Goal: Find specific page/section: Find specific page/section

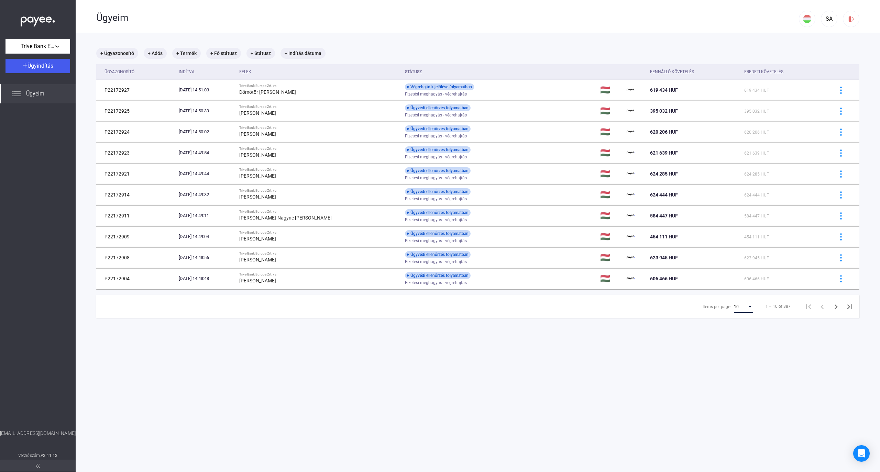
click at [734, 305] on span "10" at bounding box center [736, 307] width 5 height 5
click at [733, 321] on span "25" at bounding box center [737, 320] width 19 height 8
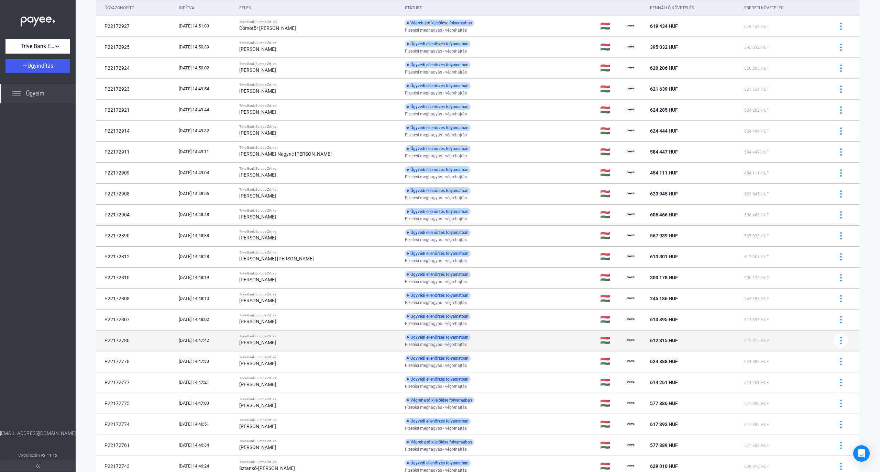
scroll to position [183, 0]
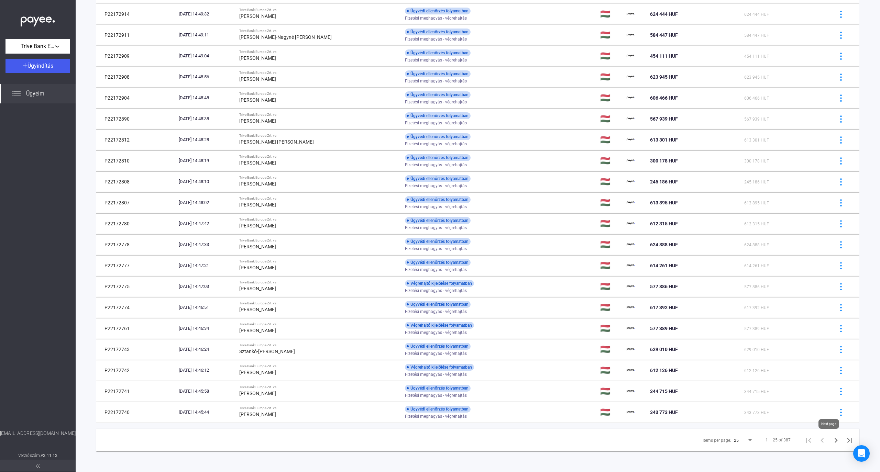
click at [832, 445] on icon "Next page" at bounding box center [836, 441] width 10 height 10
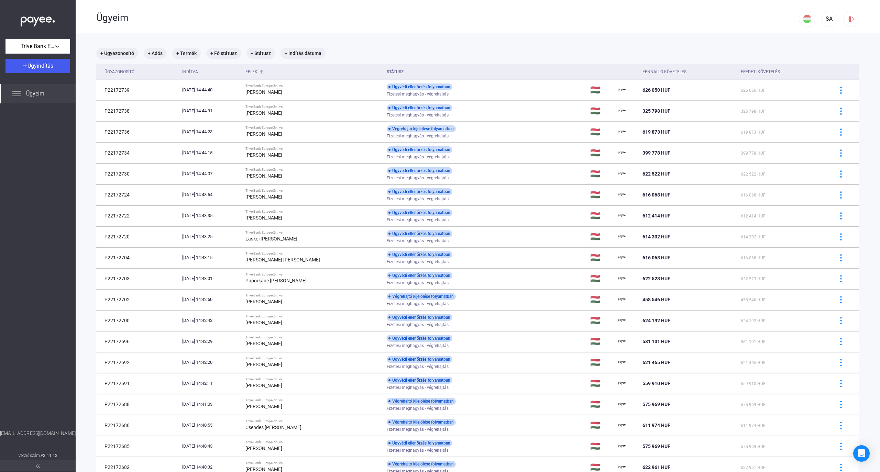
click at [257, 72] on div "Felek" at bounding box center [251, 72] width 12 height 8
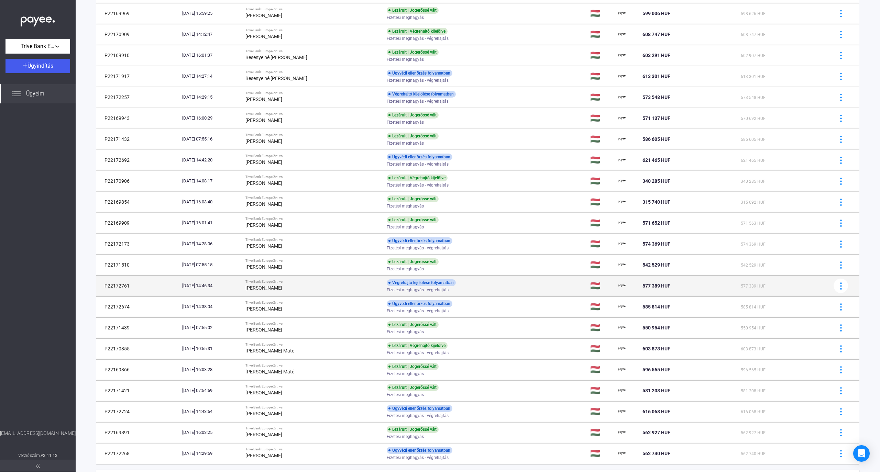
scroll to position [183, 0]
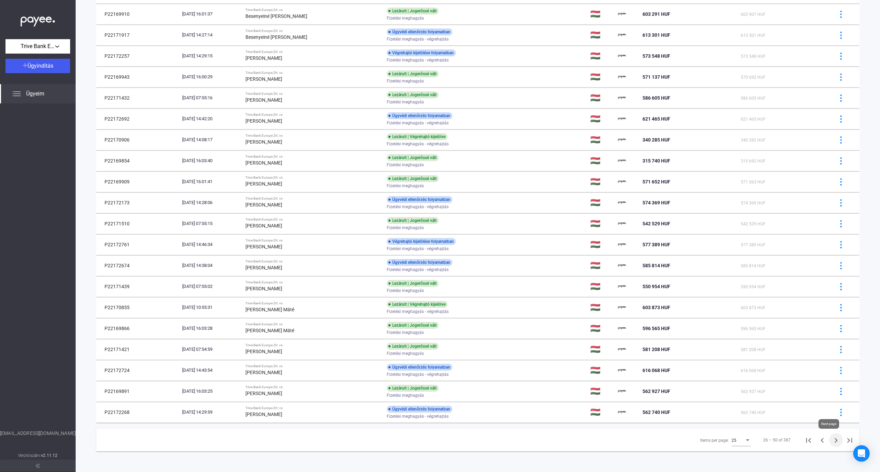
click at [831, 445] on icon "Next page" at bounding box center [836, 441] width 10 height 10
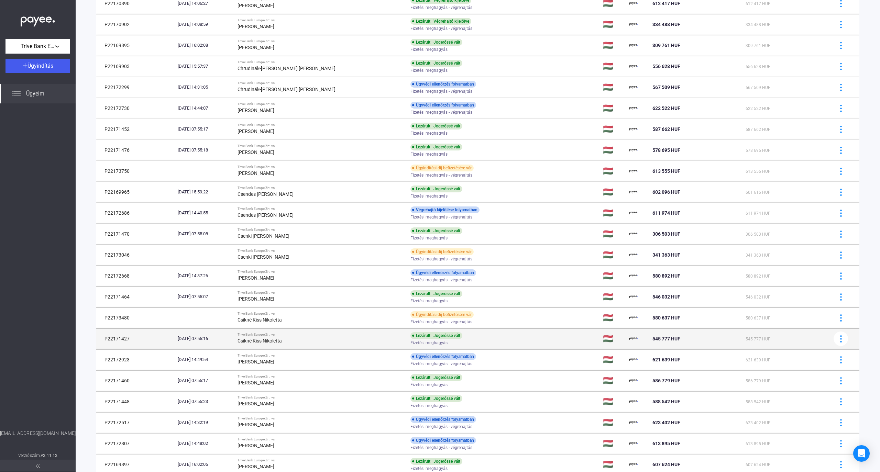
scroll to position [183, 0]
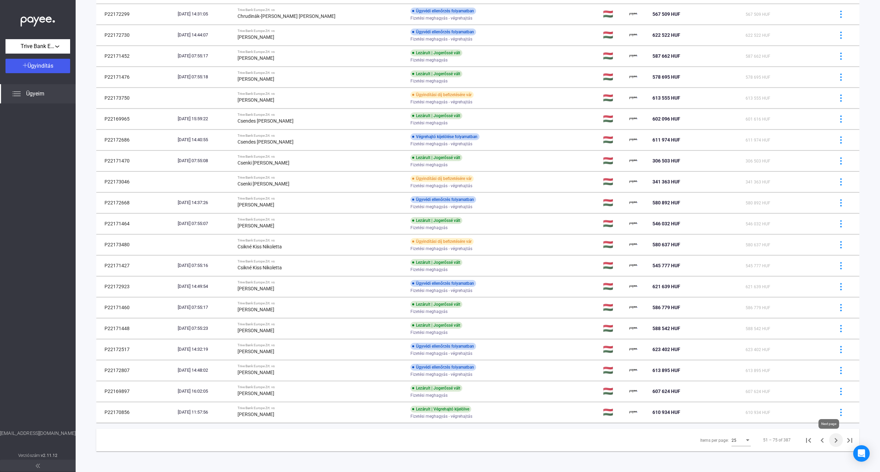
click at [831, 443] on icon "Next page" at bounding box center [836, 441] width 10 height 10
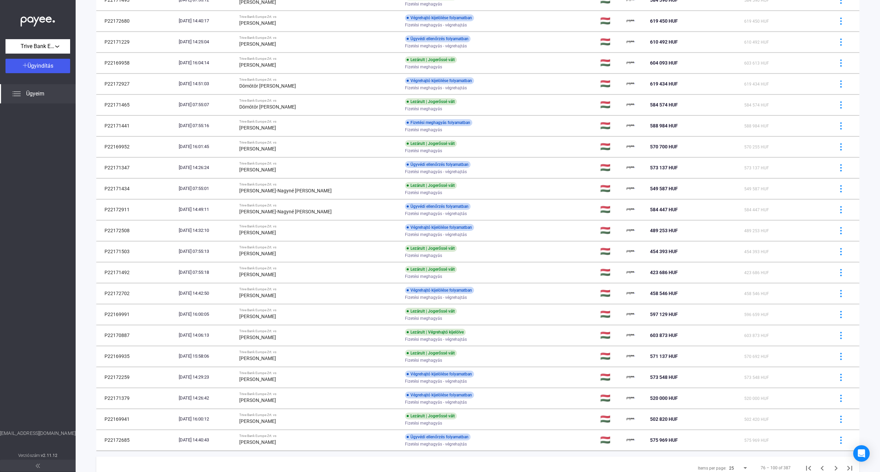
scroll to position [183, 0]
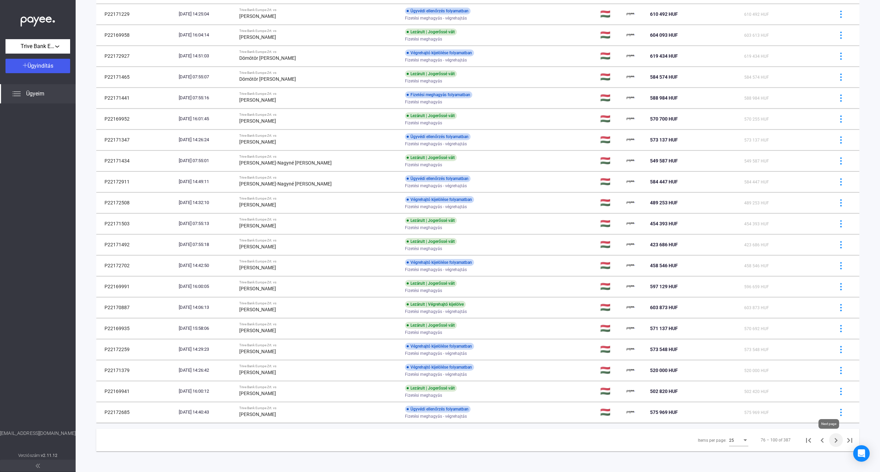
click at [829, 435] on button "Next page" at bounding box center [836, 440] width 14 height 14
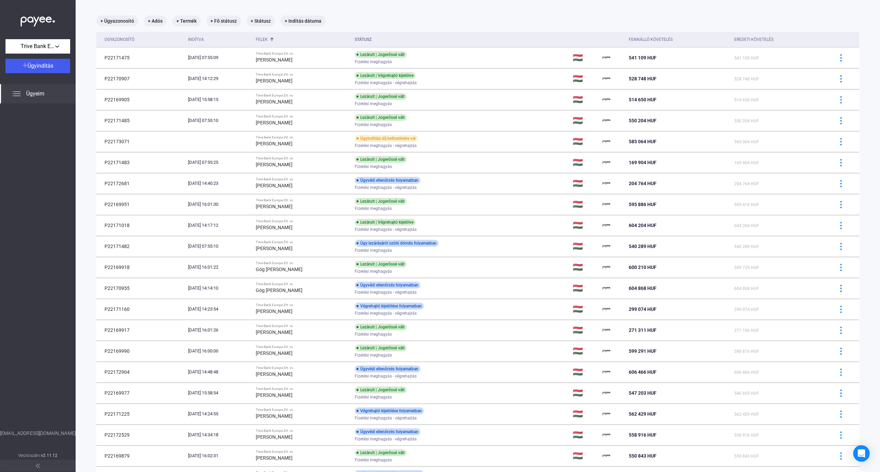
scroll to position [183, 0]
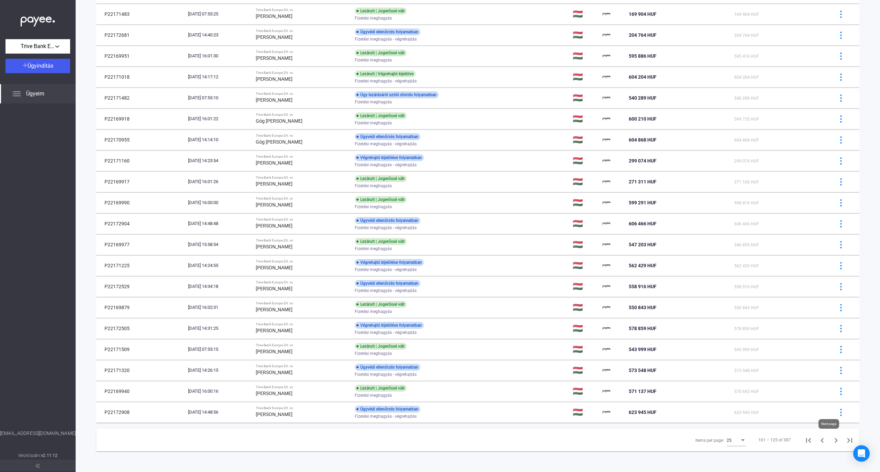
click at [831, 440] on icon "Next page" at bounding box center [836, 441] width 10 height 10
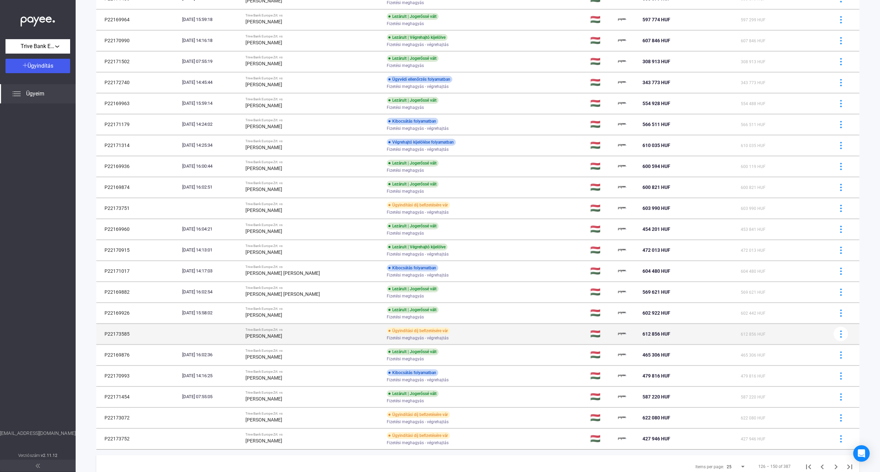
scroll to position [183, 0]
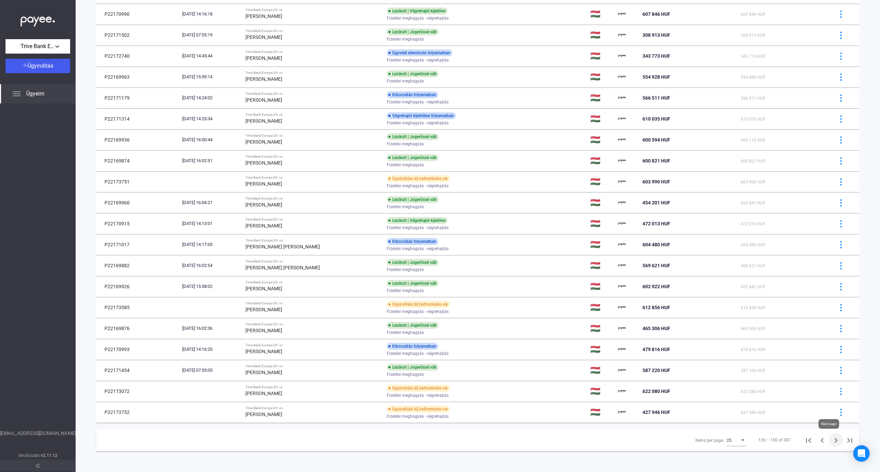
click at [832, 439] on icon "Next page" at bounding box center [836, 441] width 10 height 10
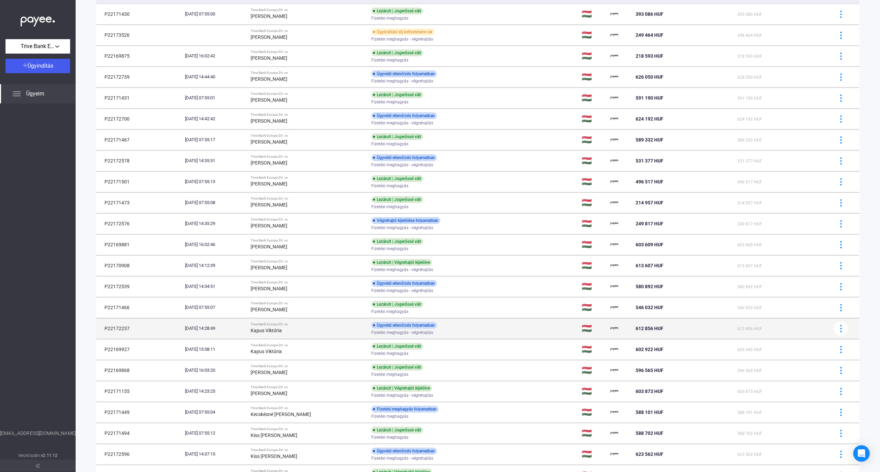
scroll to position [183, 0]
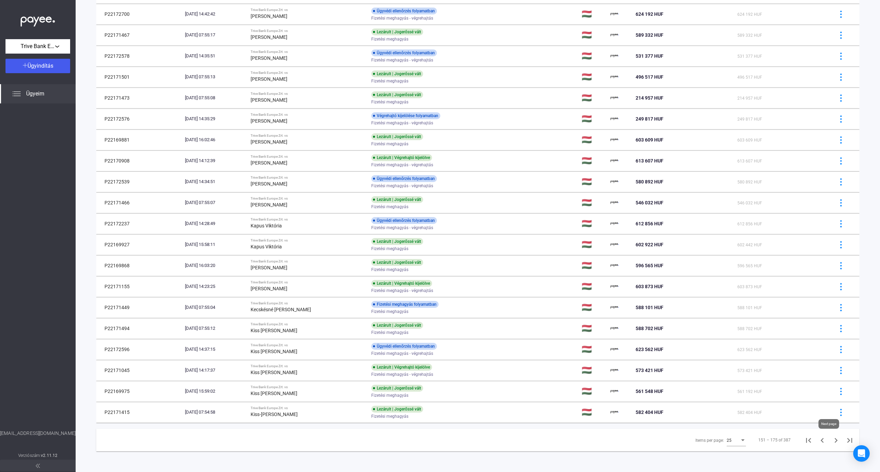
click at [834, 439] on icon "Next page" at bounding box center [835, 440] width 3 height 5
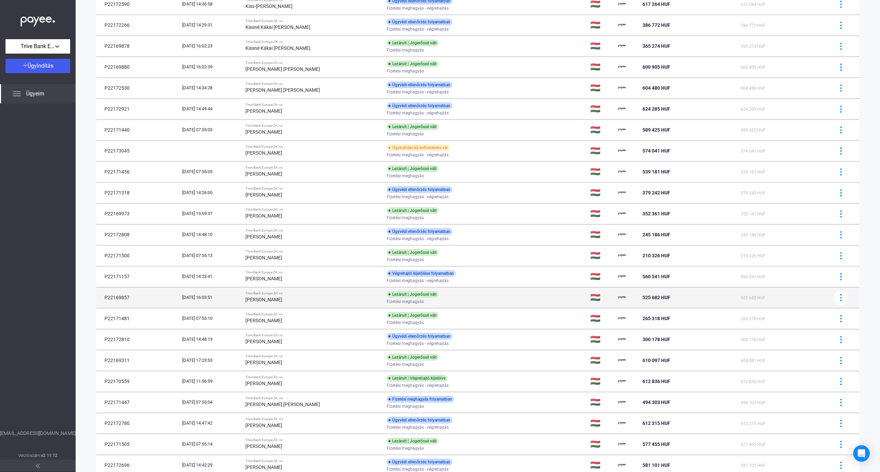
scroll to position [183, 0]
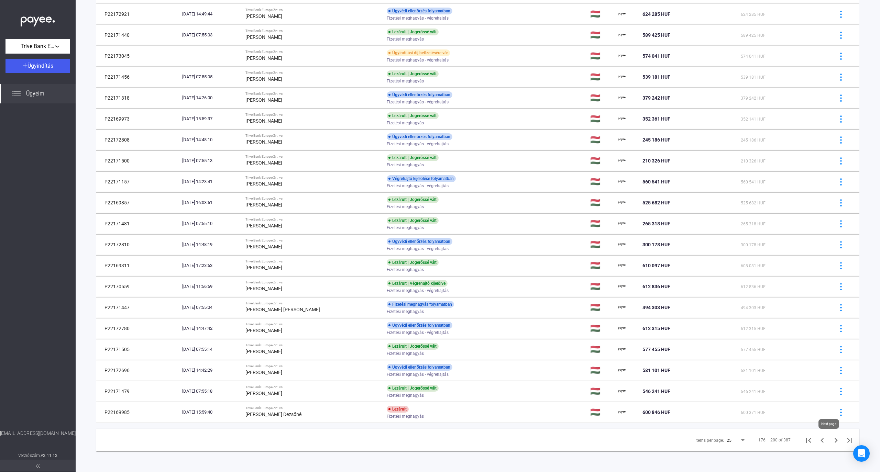
click at [834, 442] on icon "Next page" at bounding box center [835, 440] width 3 height 5
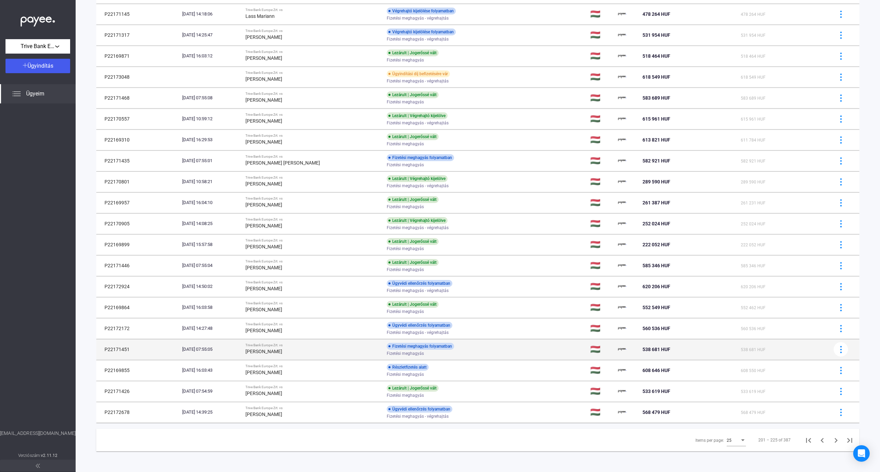
scroll to position [183, 0]
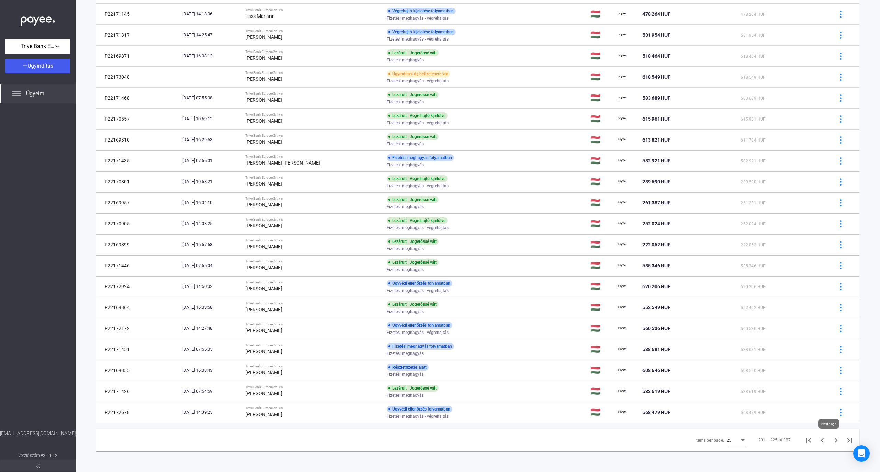
click at [834, 441] on icon "Next page" at bounding box center [835, 440] width 3 height 5
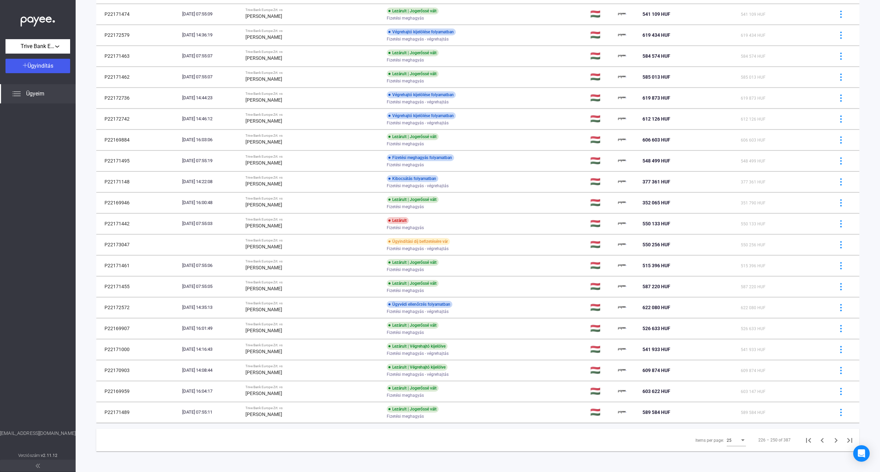
scroll to position [183, 0]
click at [834, 439] on icon "Next page" at bounding box center [835, 440] width 3 height 5
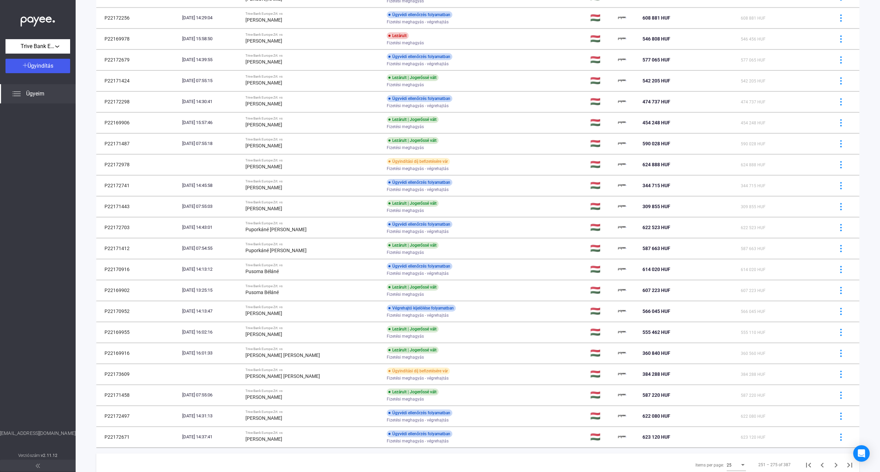
scroll to position [170, 0]
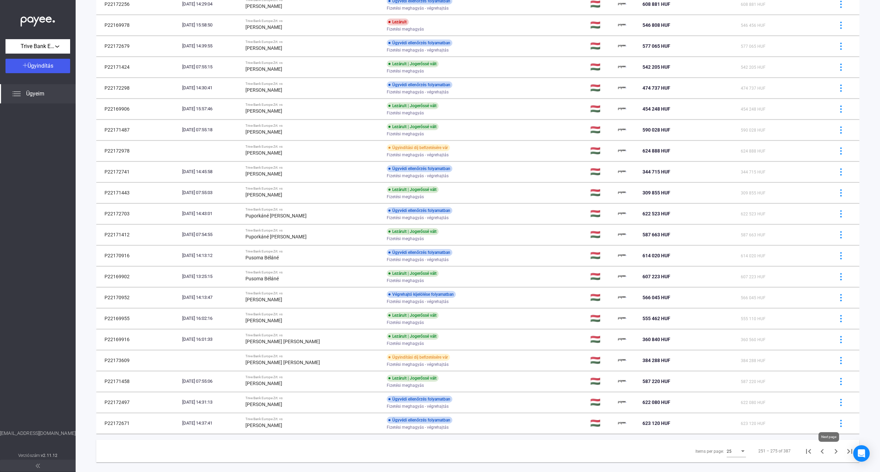
click at [831, 454] on icon "Next page" at bounding box center [836, 452] width 10 height 10
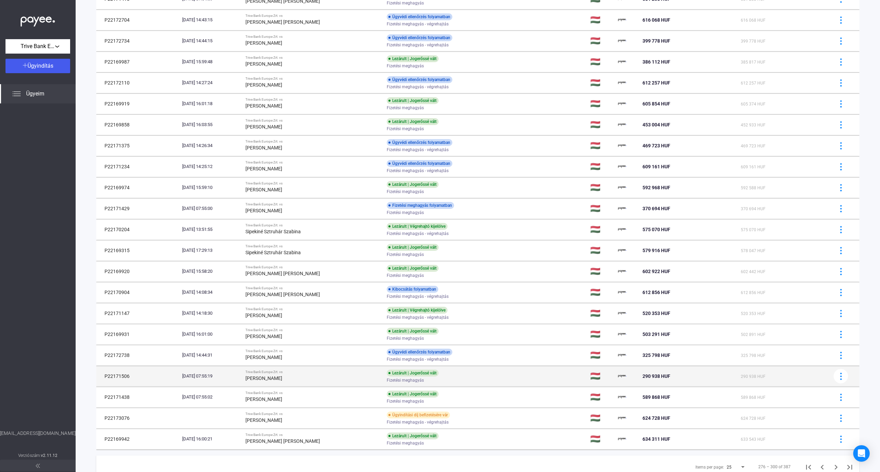
scroll to position [183, 0]
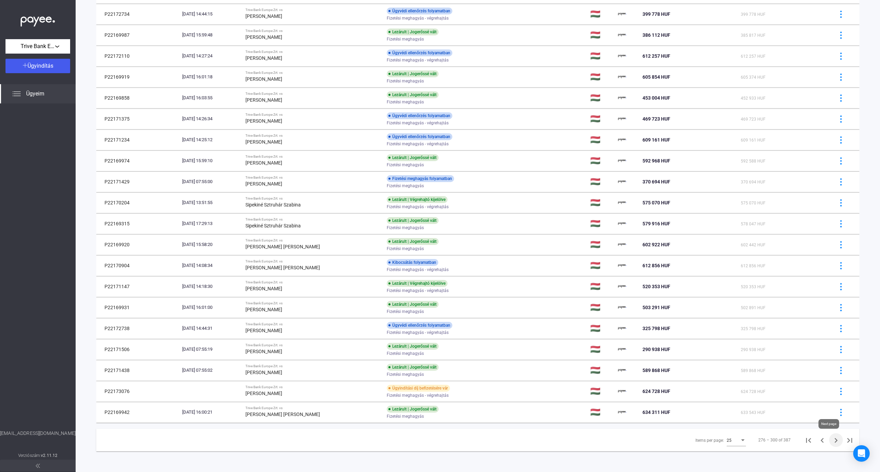
click at [832, 441] on icon "Next page" at bounding box center [836, 441] width 10 height 10
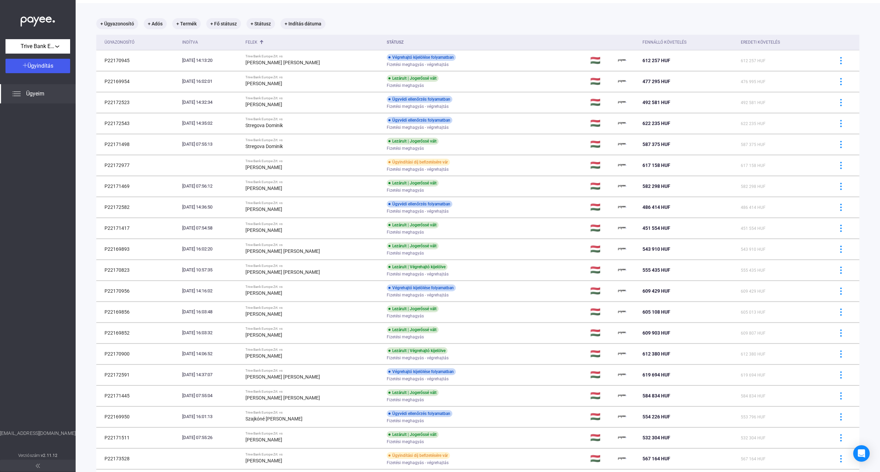
scroll to position [46, 0]
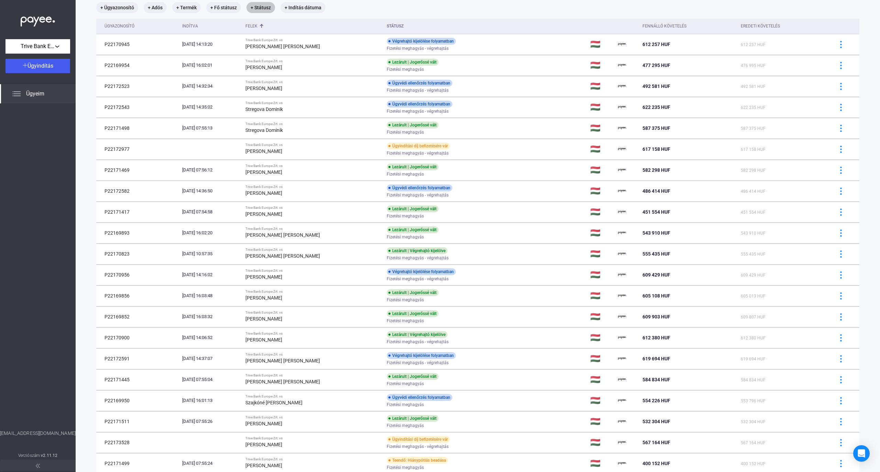
click at [255, 8] on mat-chip "+ Státusz" at bounding box center [260, 7] width 29 height 11
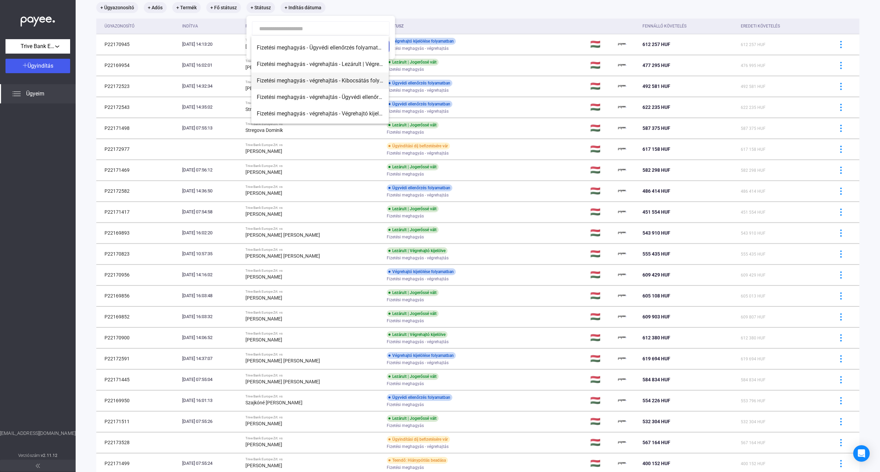
scroll to position [91, 0]
click at [362, 99] on span "Fizetési meghagyás - Fizetési meghagyás folyamatban" at bounding box center [320, 101] width 126 height 8
type input "**********"
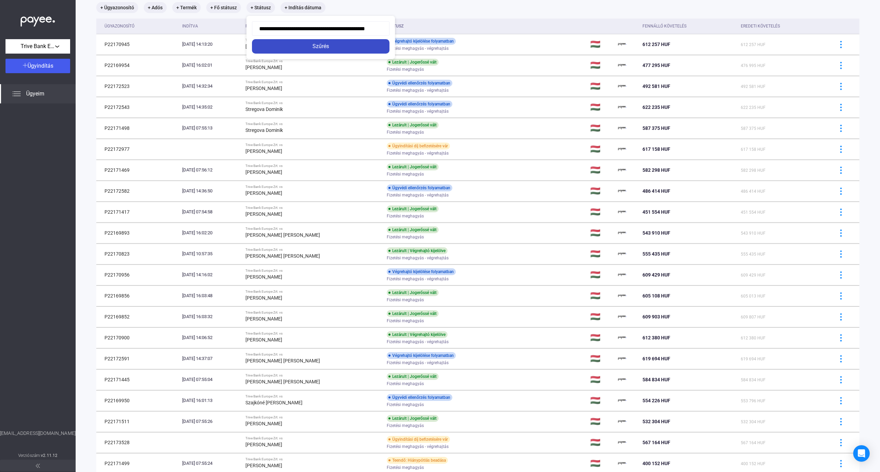
click at [308, 43] on div "Szűrés" at bounding box center [320, 46] width 133 height 8
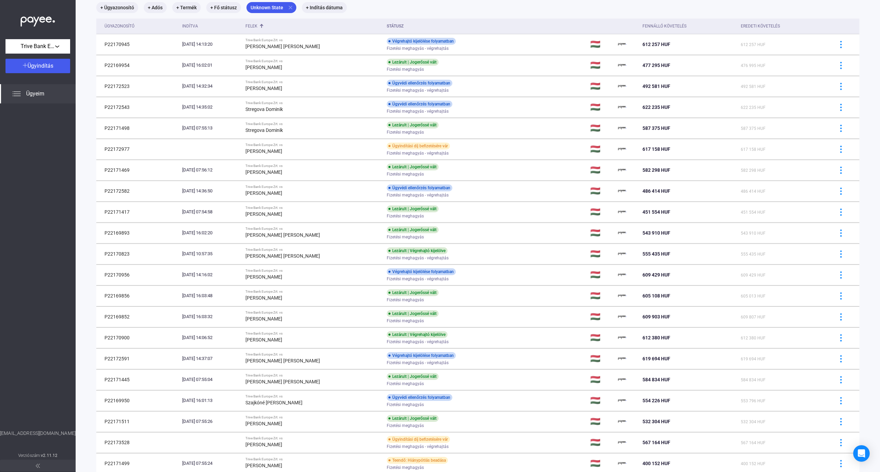
scroll to position [32, 0]
